Goal: Task Accomplishment & Management: Complete application form

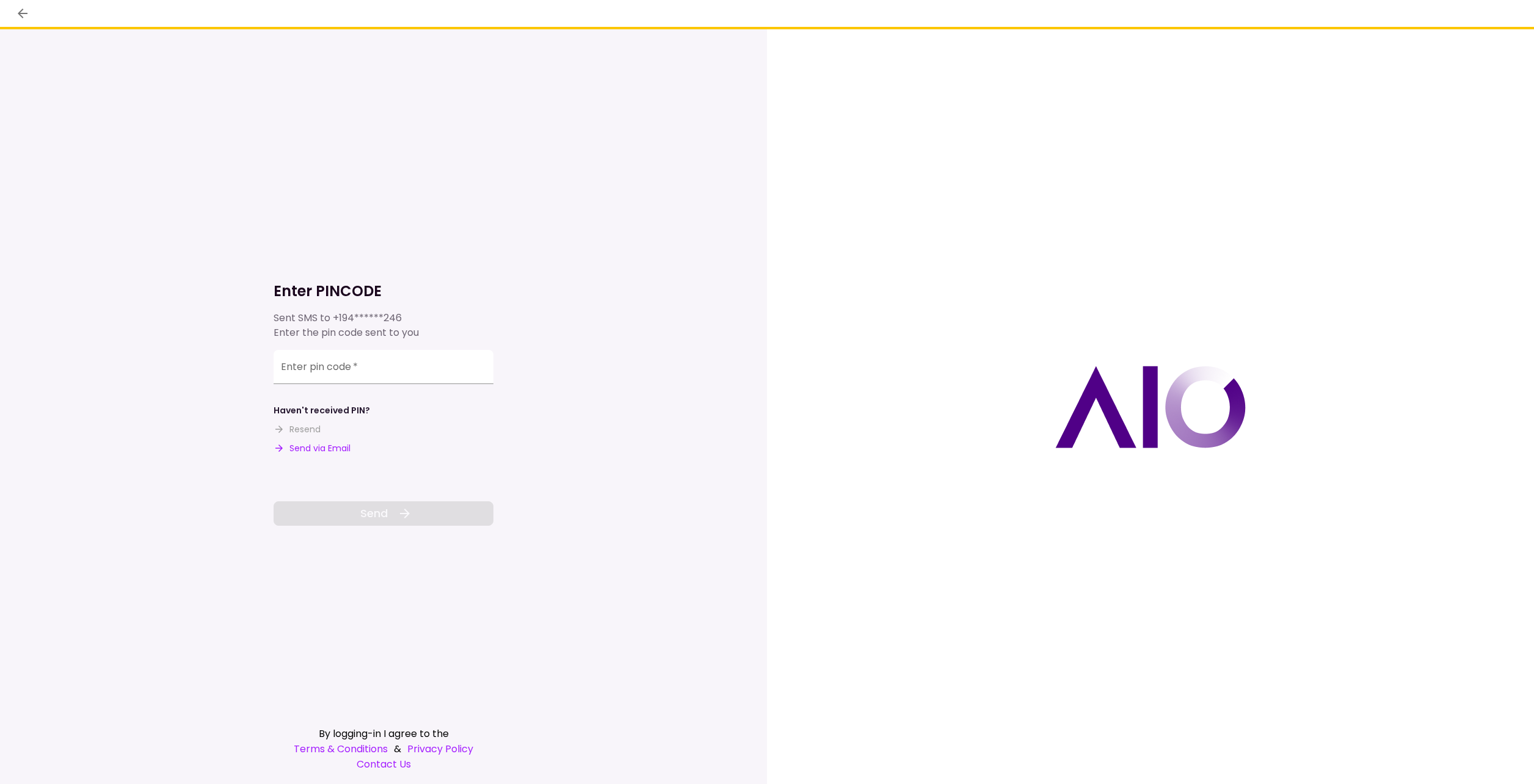
click at [322, 447] on button "Send via Email" at bounding box center [312, 448] width 77 height 13
click at [347, 371] on input "Enter pin code   *" at bounding box center [384, 368] width 220 height 34
type input "**"
type input "******"
click at [398, 516] on icon at bounding box center [405, 513] width 15 height 15
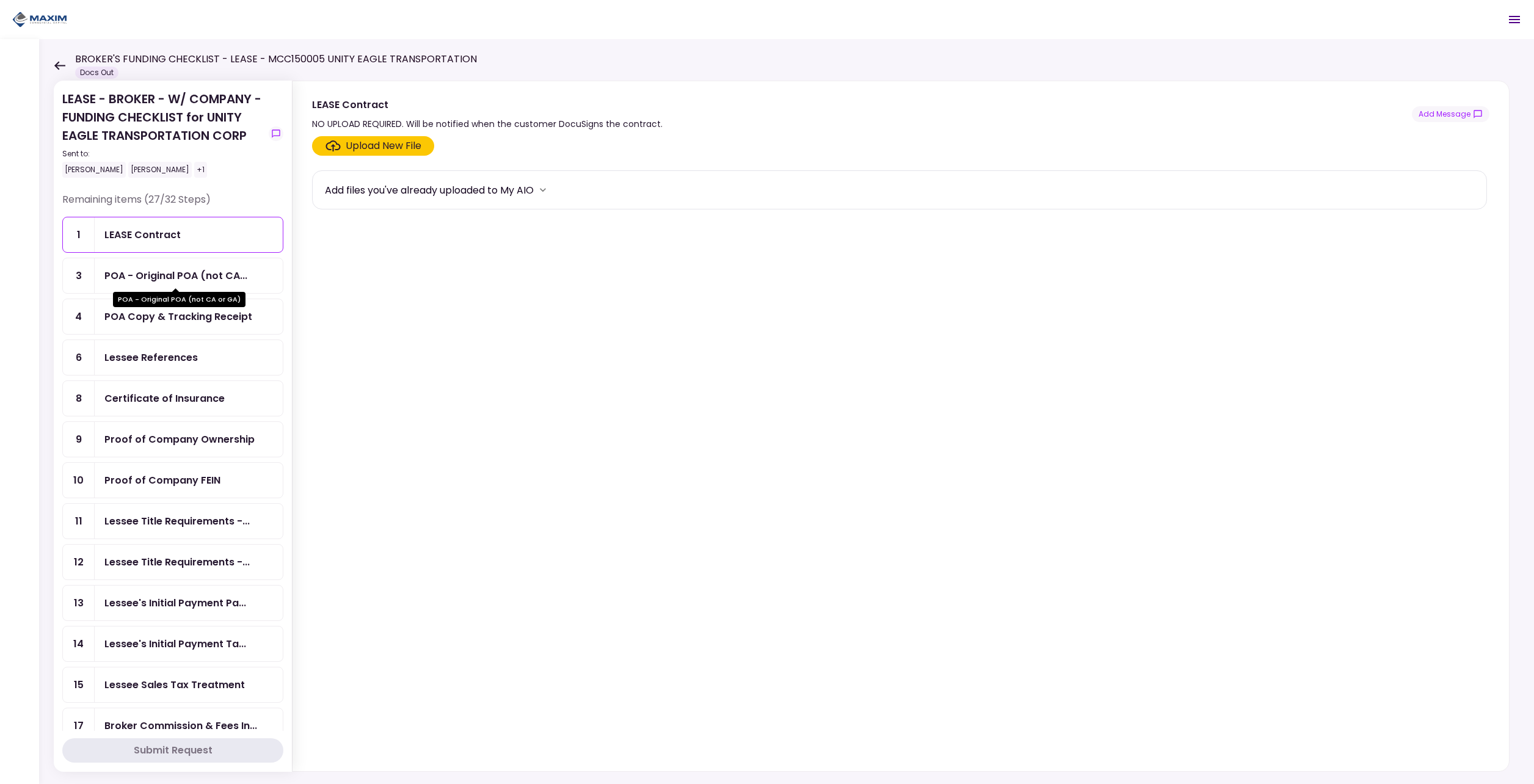
click at [173, 270] on div "POA - Original POA (not CA..." at bounding box center [176, 275] width 143 height 15
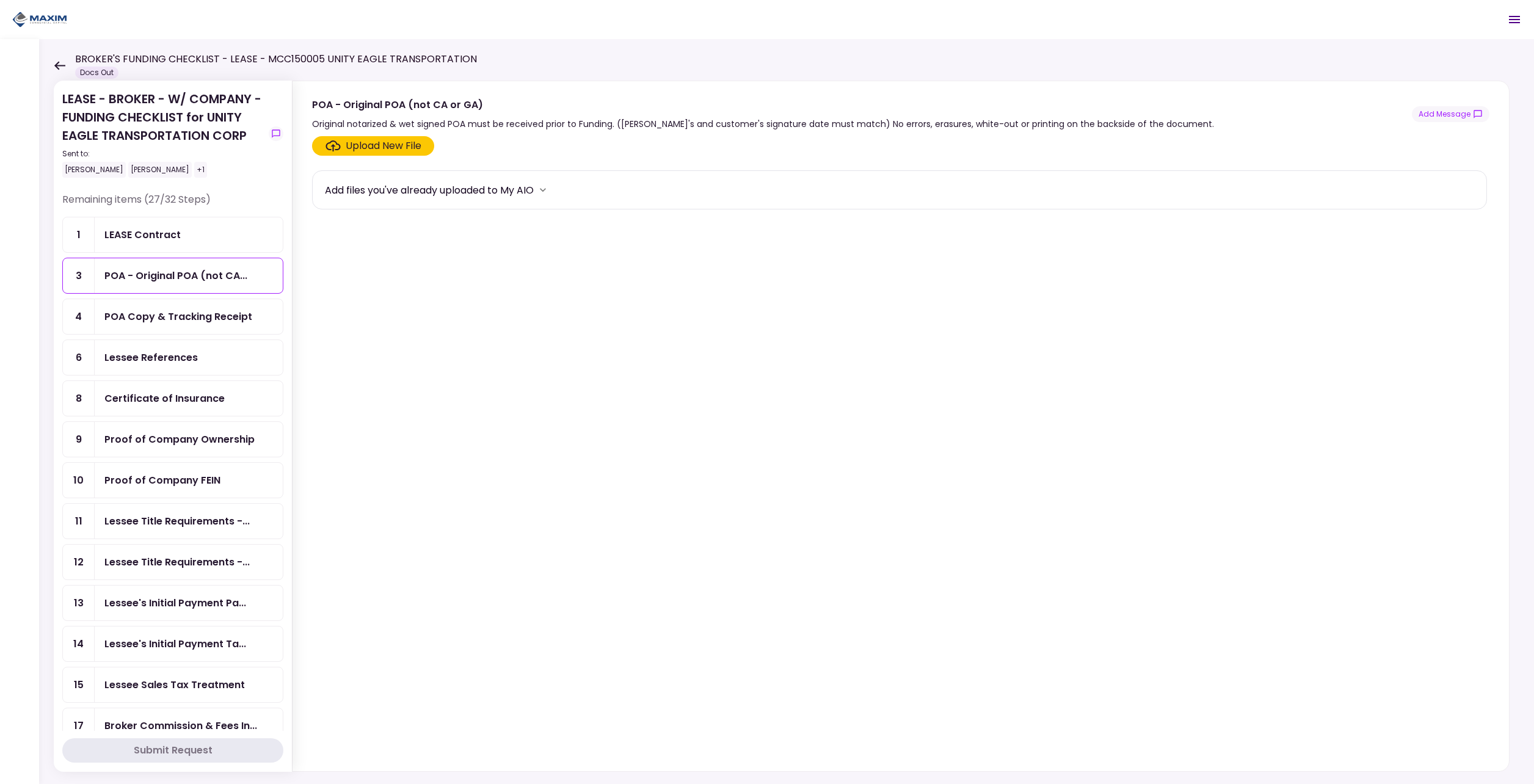
click at [159, 315] on div "POA Copy & Tracking Receipt" at bounding box center [178, 317] width 148 height 15
drag, startPoint x: 151, startPoint y: 353, endPoint x: 148, endPoint y: 373, distance: 20.2
click at [150, 354] on div "Lessee References" at bounding box center [150, 357] width 93 height 15
click at [134, 415] on div "Certificate of Insurance" at bounding box center [189, 398] width 188 height 35
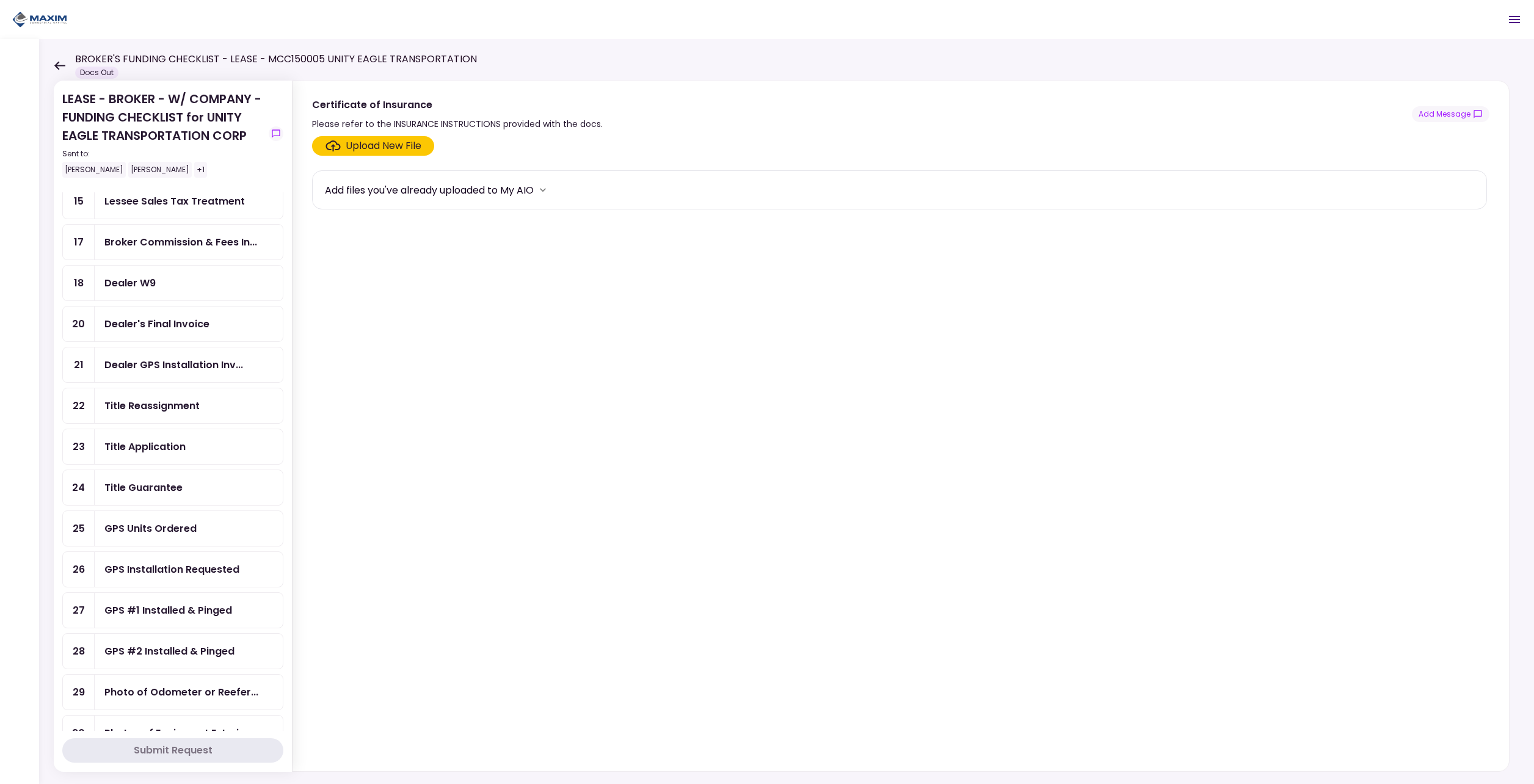
scroll to position [488, 0]
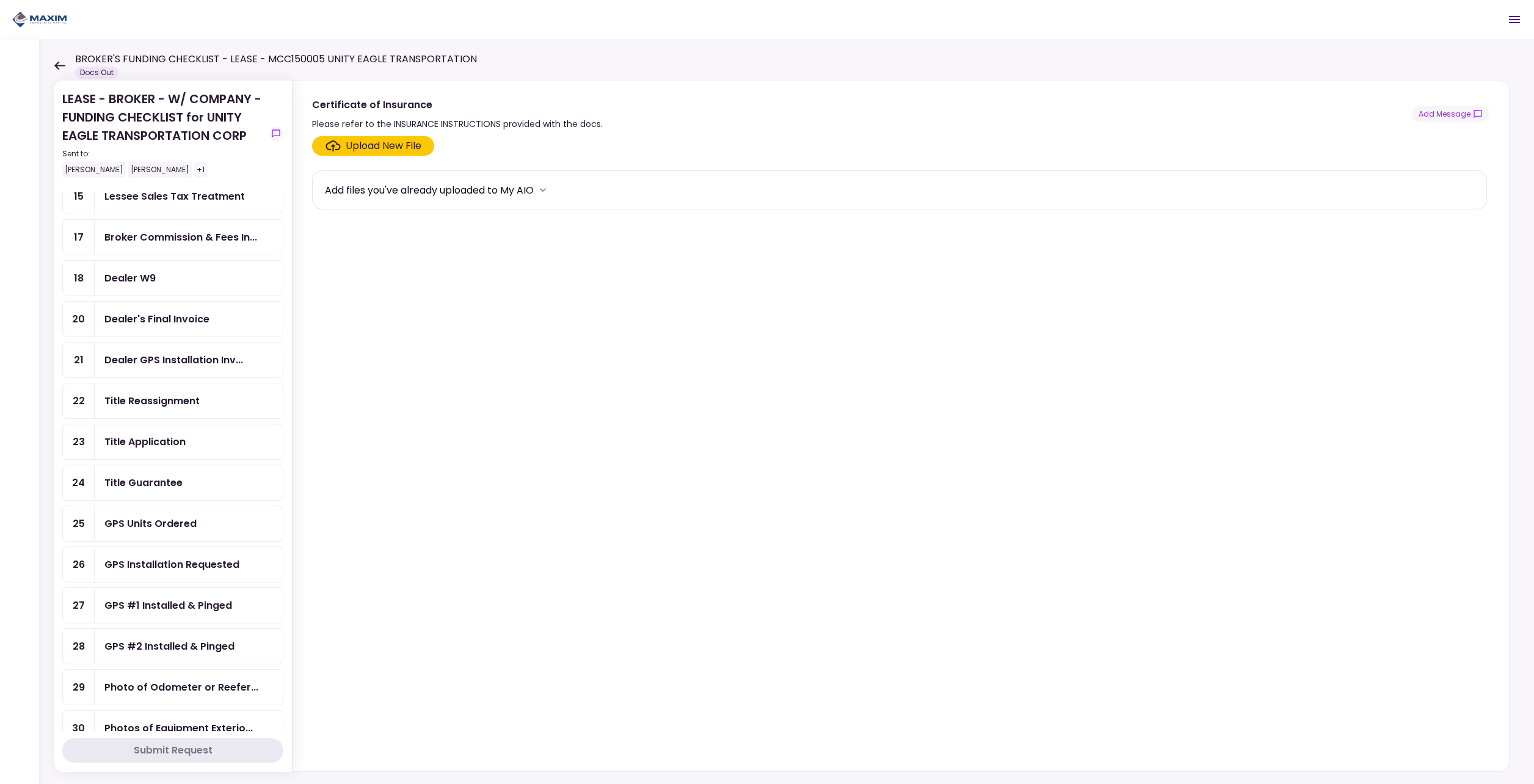
click at [150, 492] on div "Title Guarantee" at bounding box center [189, 482] width 188 height 35
click at [364, 151] on div "Upload New File" at bounding box center [383, 146] width 76 height 15
click at [0, 0] on input "Upload New File" at bounding box center [0, 0] width 0 height 0
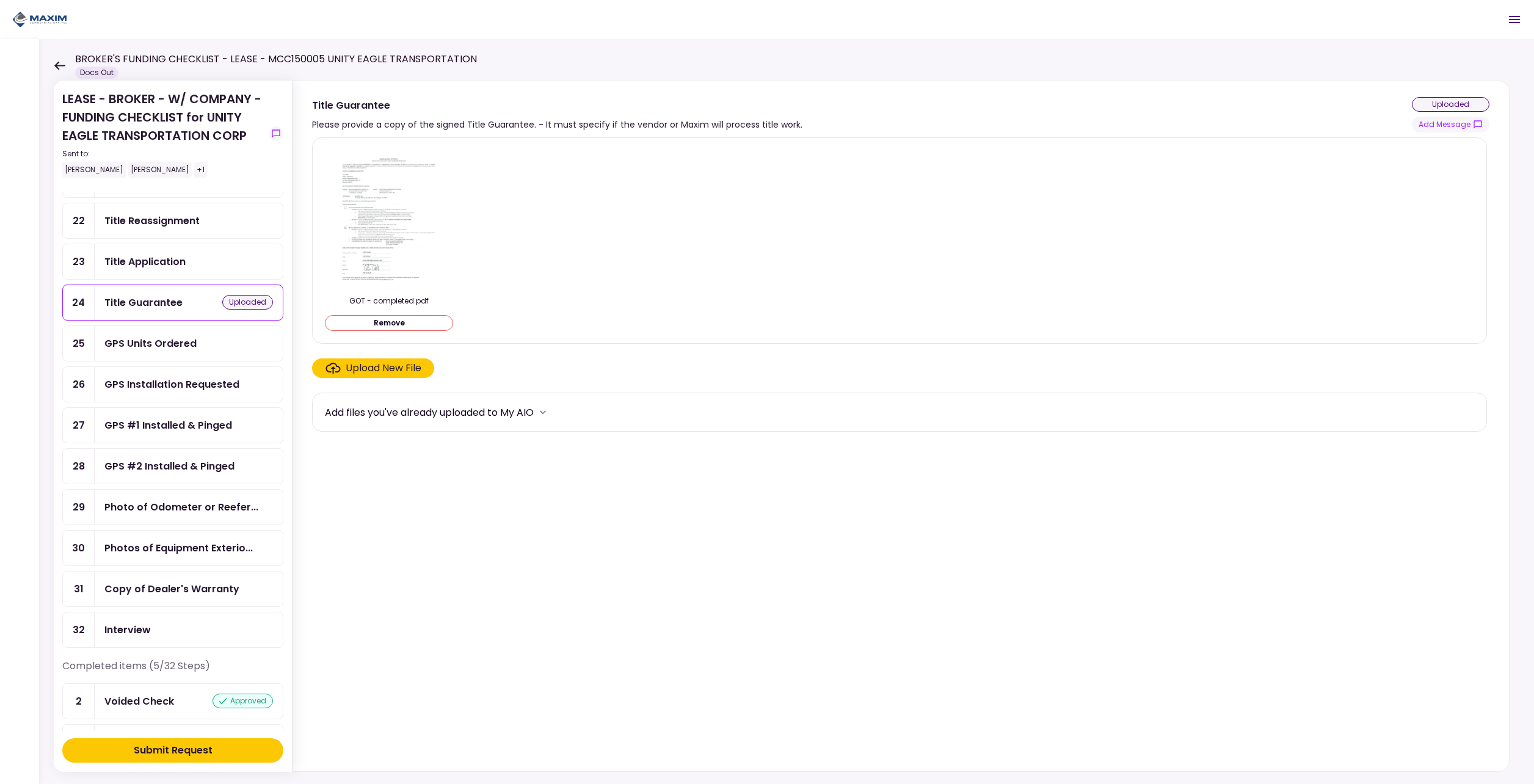
scroll to position [671, 0]
click at [172, 574] on div "Copy of Dealer's Warranty" at bounding box center [189, 585] width 188 height 35
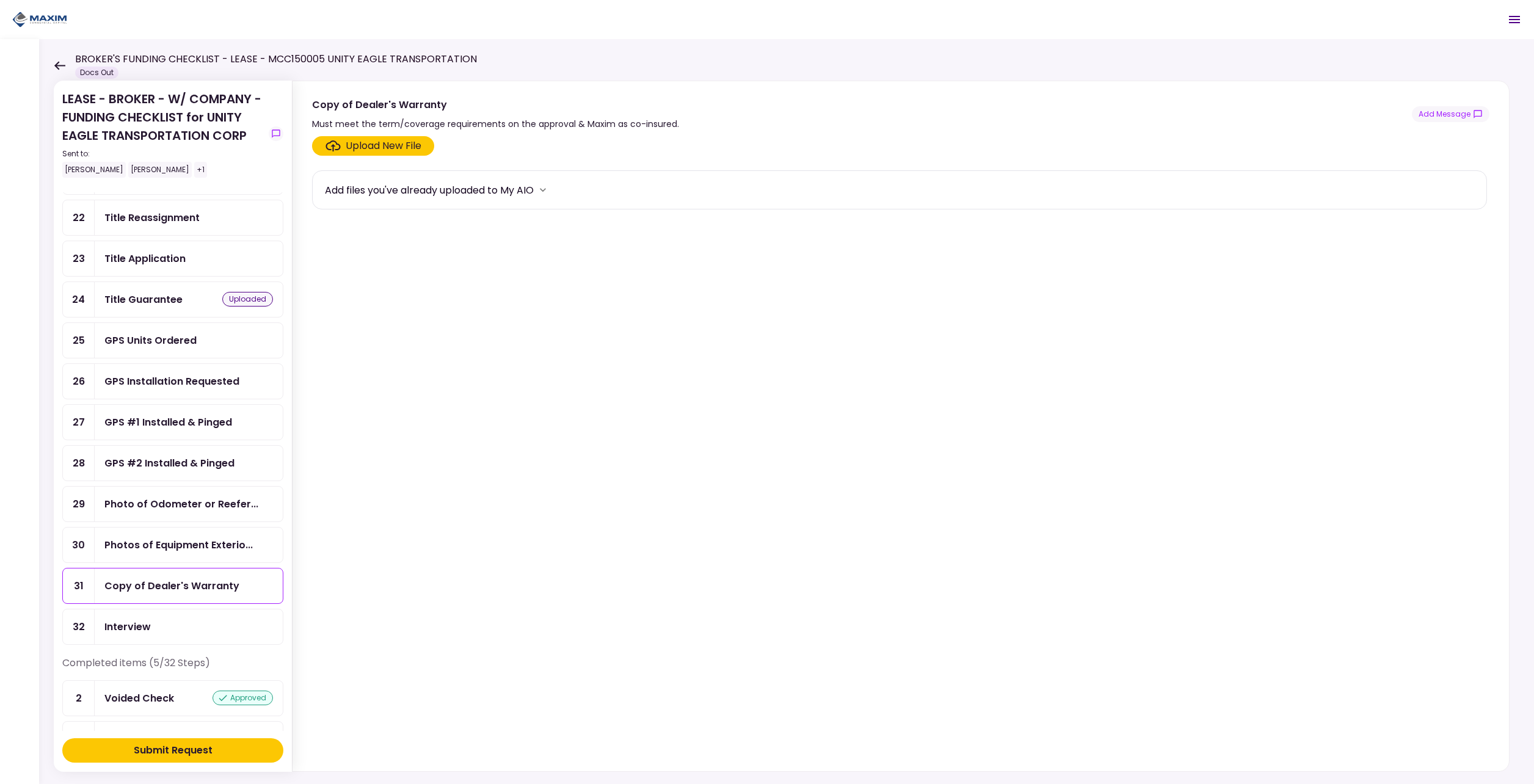
click at [367, 136] on label "Upload New File" at bounding box center [373, 146] width 122 height 20
click at [0, 0] on input "Upload New File" at bounding box center [0, 0] width 0 height 0
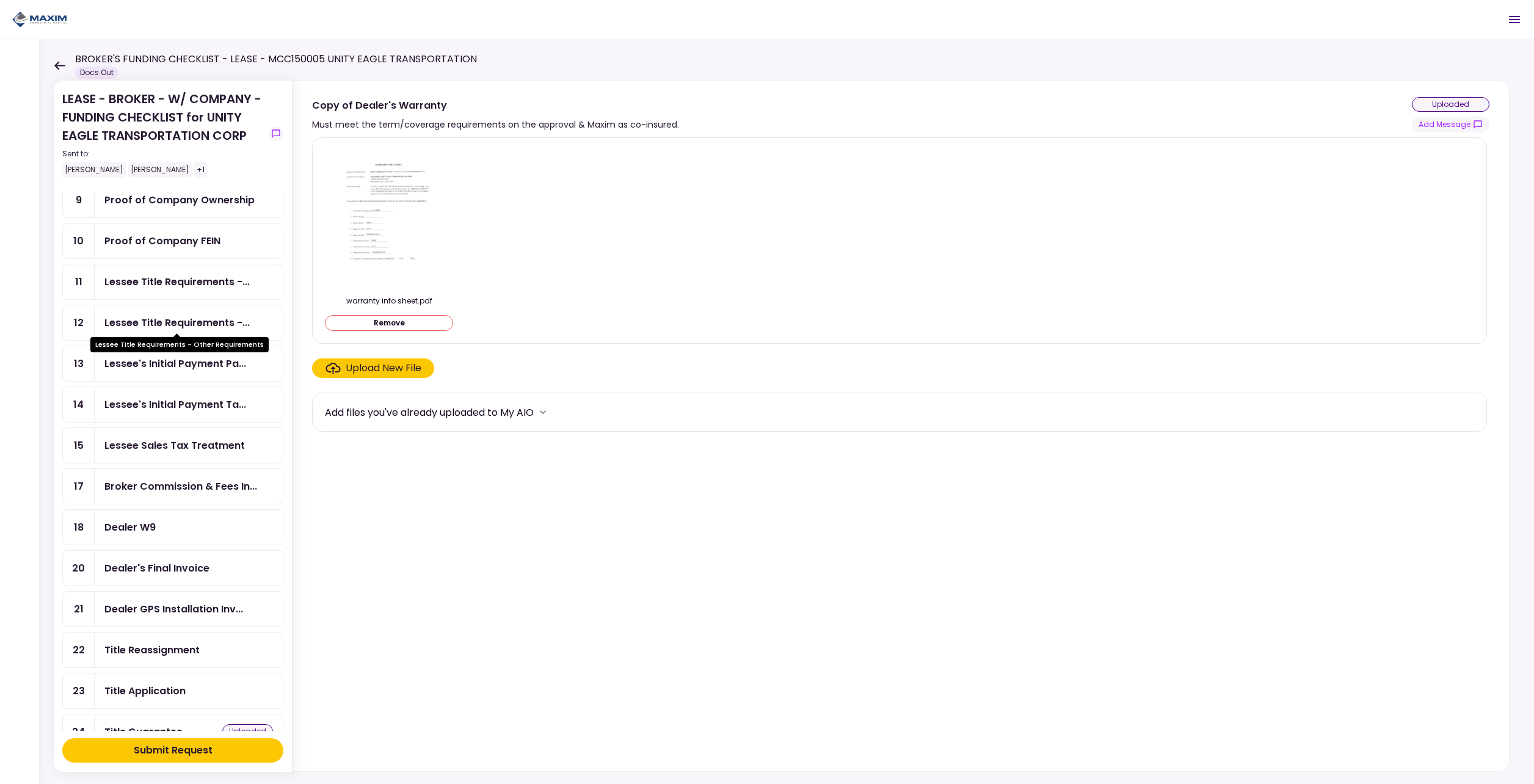
scroll to position [244, 0]
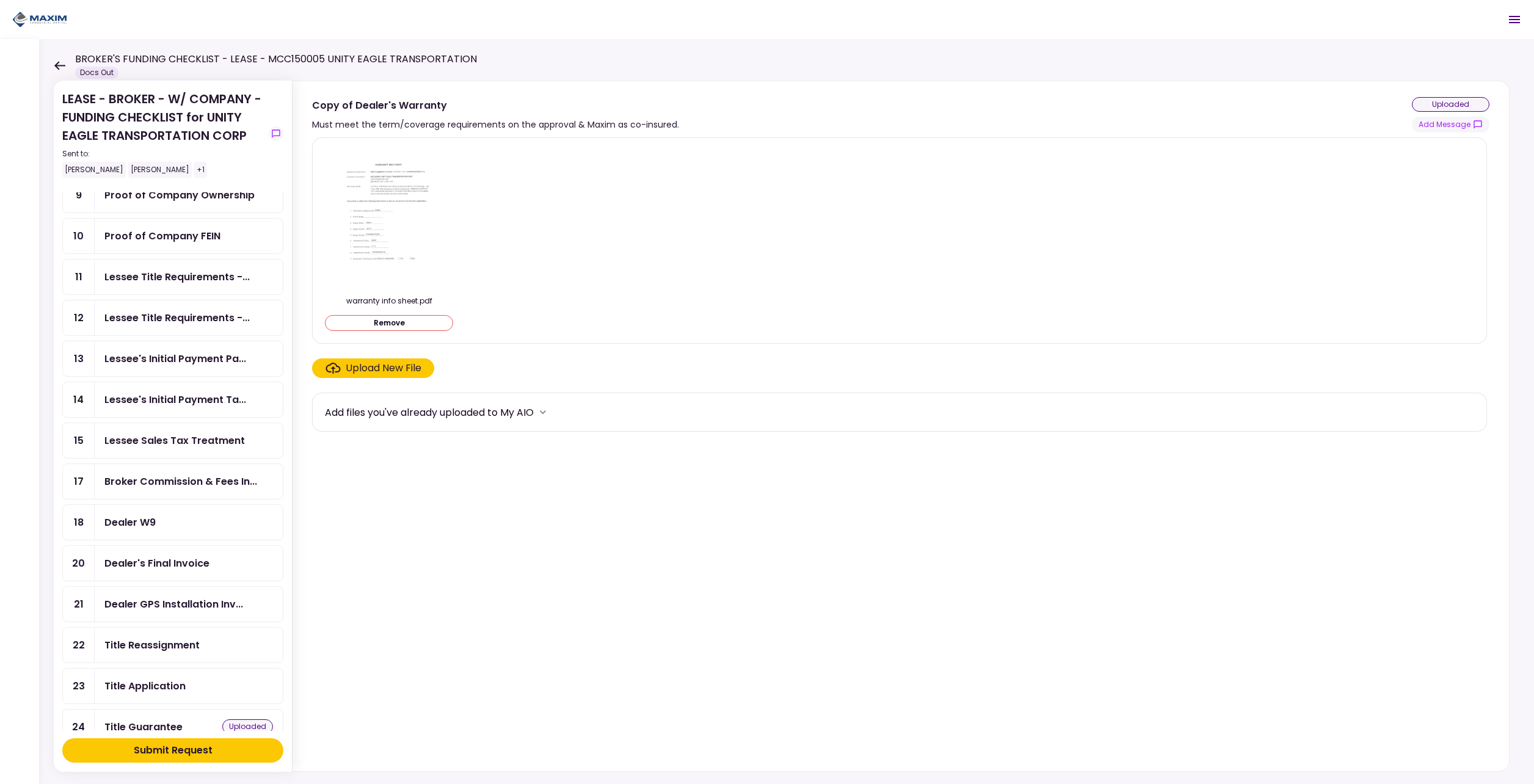
click at [149, 563] on div "Dealer's Final Invoice" at bounding box center [157, 563] width 105 height 15
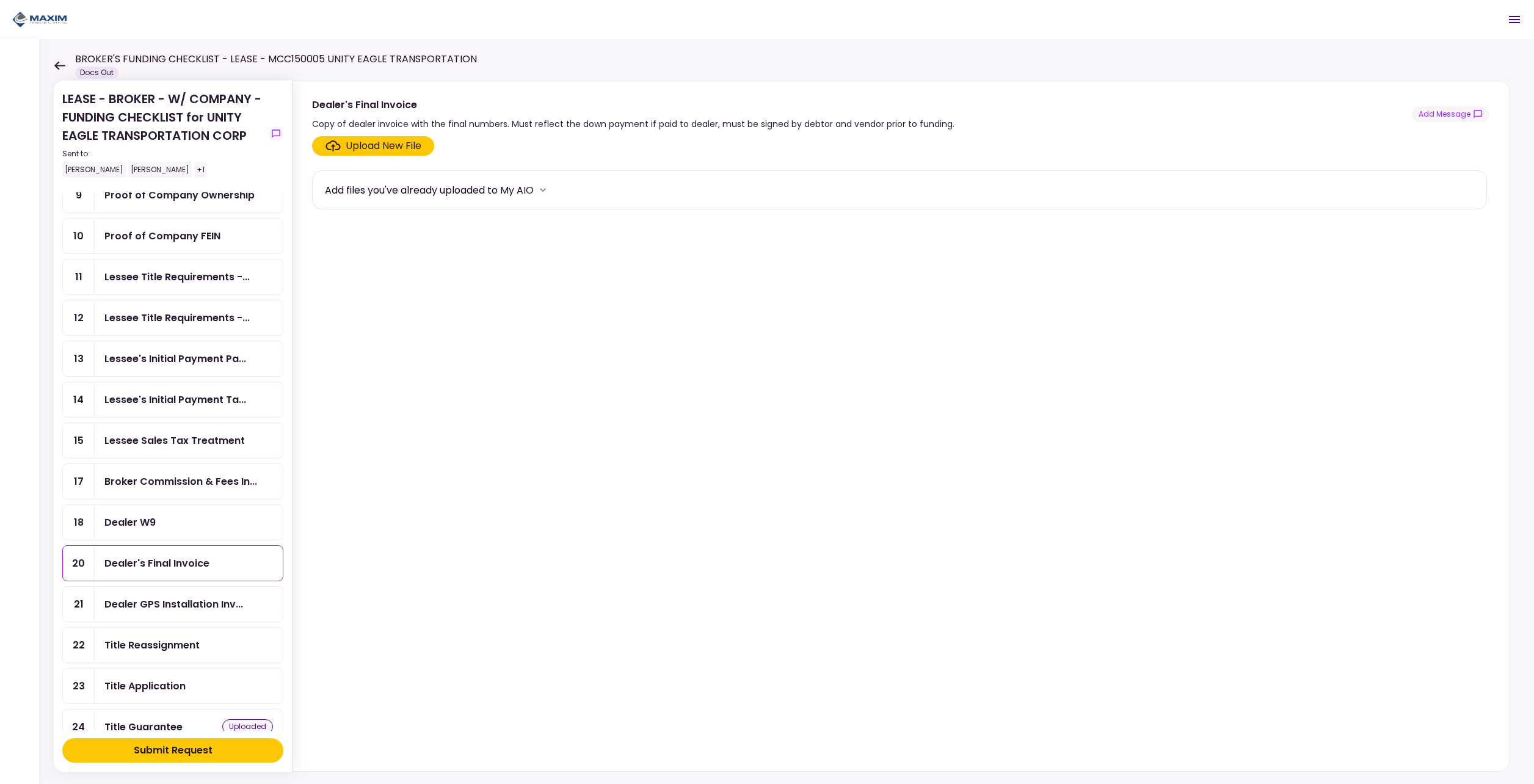
click at [361, 149] on div "Upload New File" at bounding box center [383, 146] width 76 height 15
click at [0, 0] on input "Upload New File" at bounding box center [0, 0] width 0 height 0
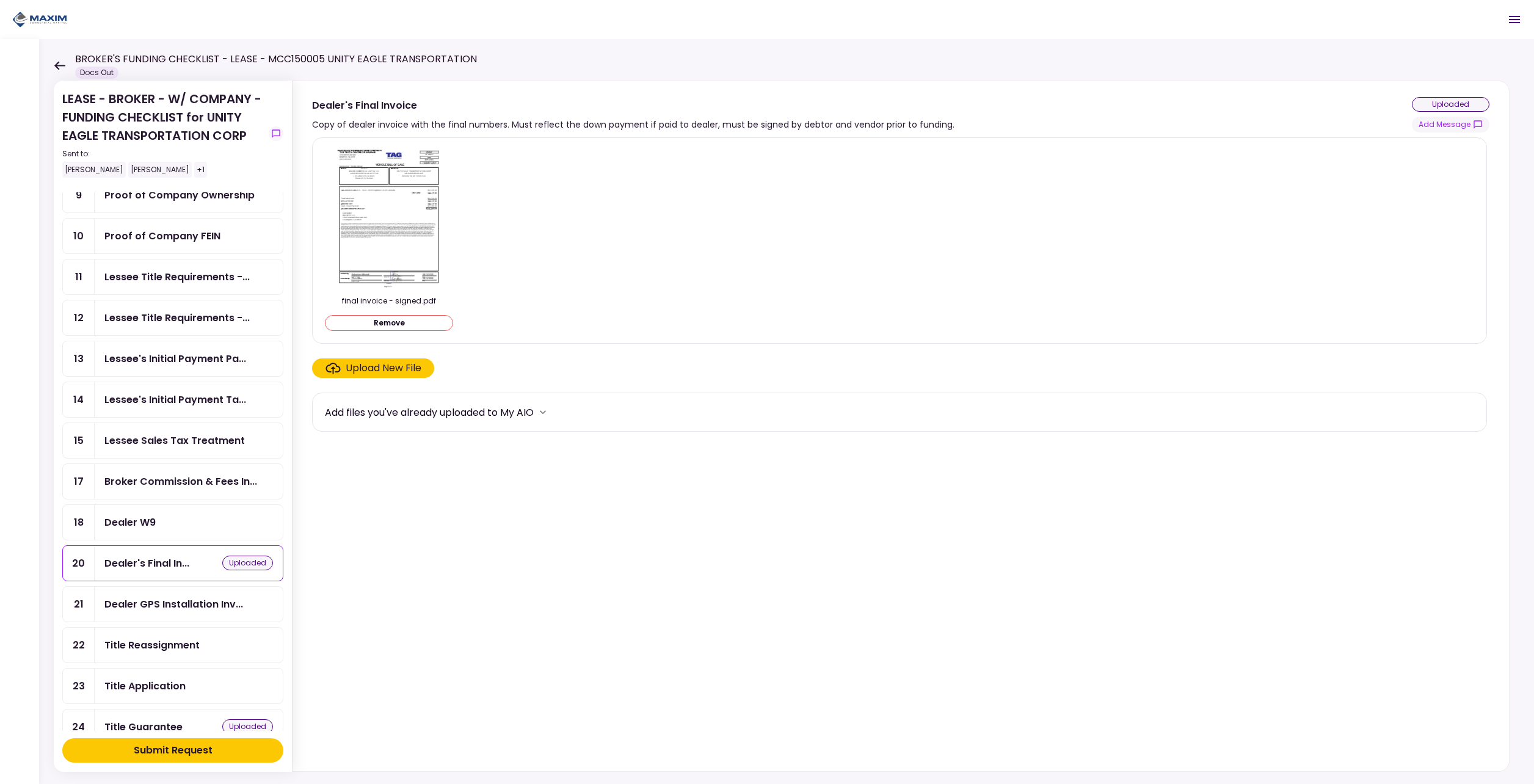
click at [159, 745] on div "Submit Request" at bounding box center [173, 750] width 79 height 15
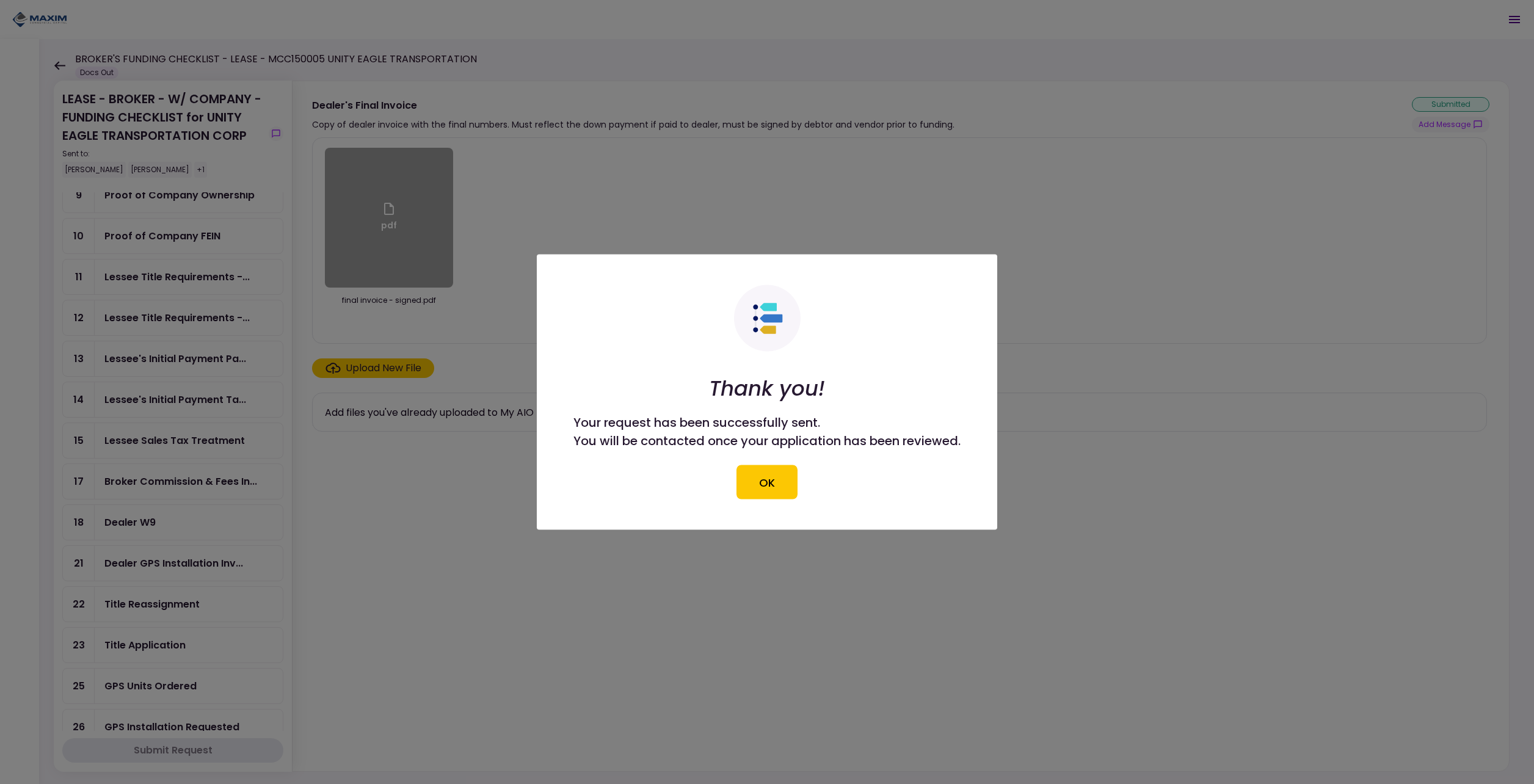
click at [783, 483] on button "OK" at bounding box center [767, 482] width 61 height 34
